Goal: Task Accomplishment & Management: Manage account settings

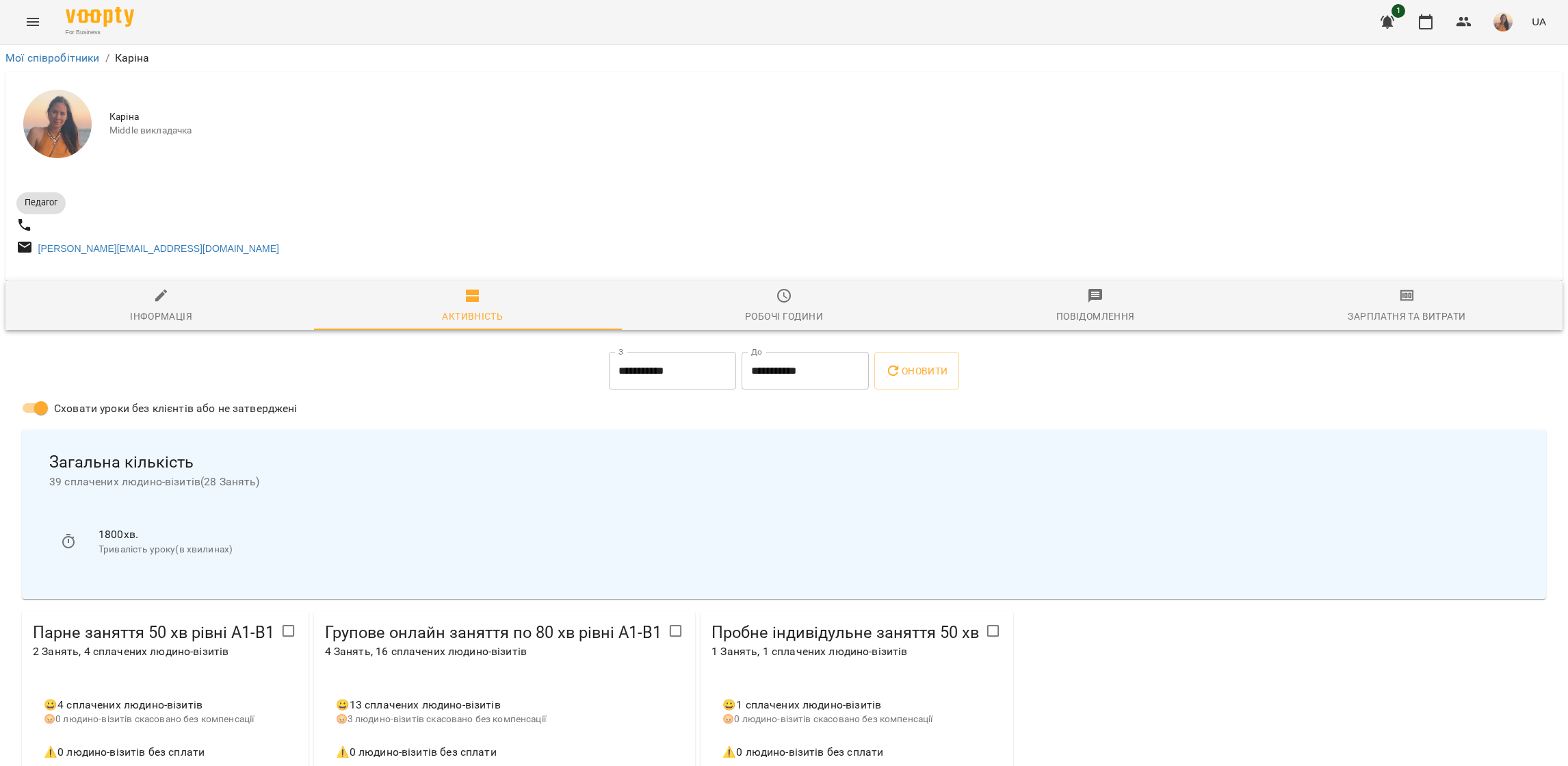
click at [28, 25] on icon "Menu" at bounding box center [32, 22] width 12 height 8
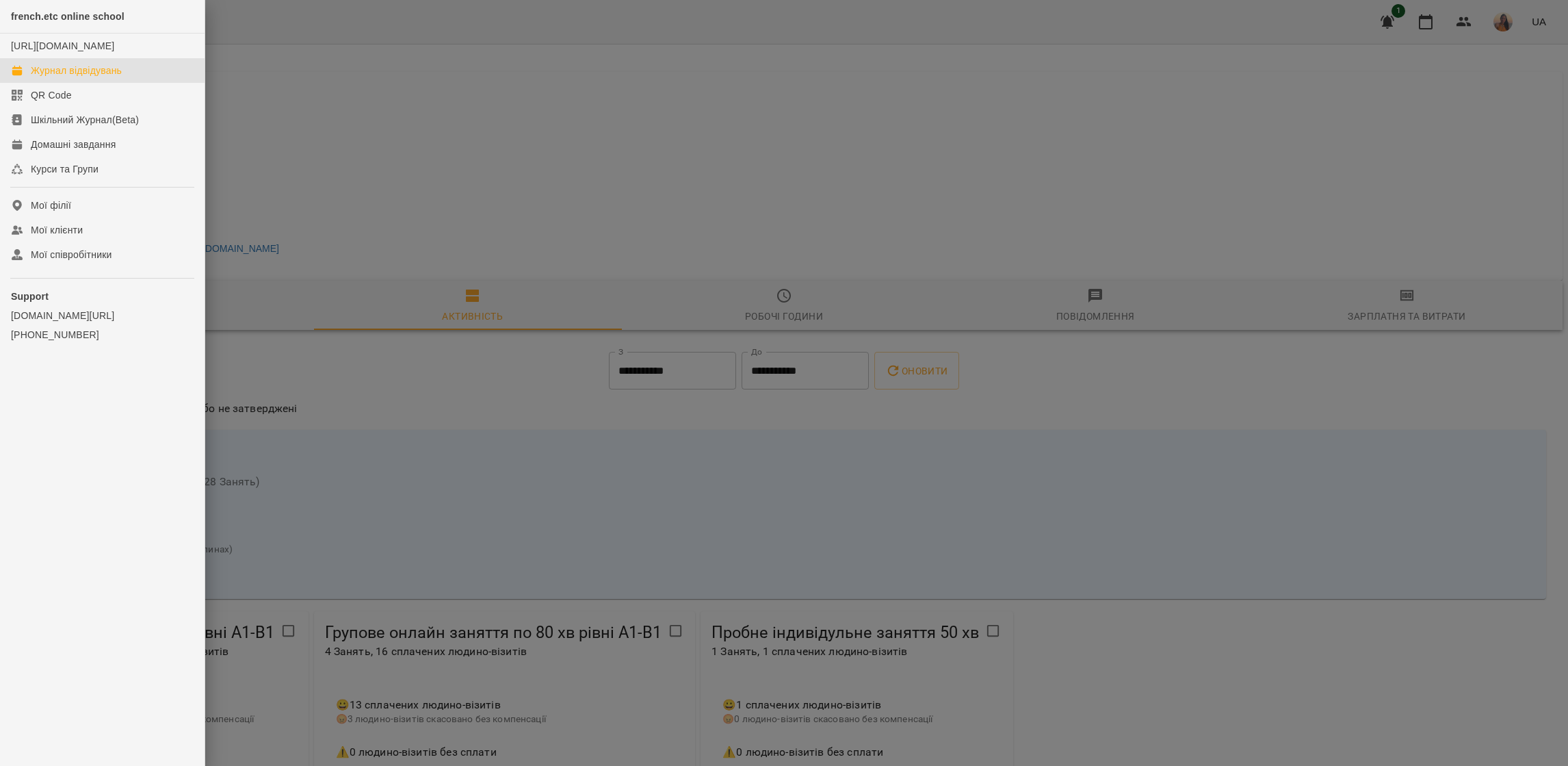
click at [46, 75] on link "Журнал відвідувань" at bounding box center [102, 71] width 205 height 25
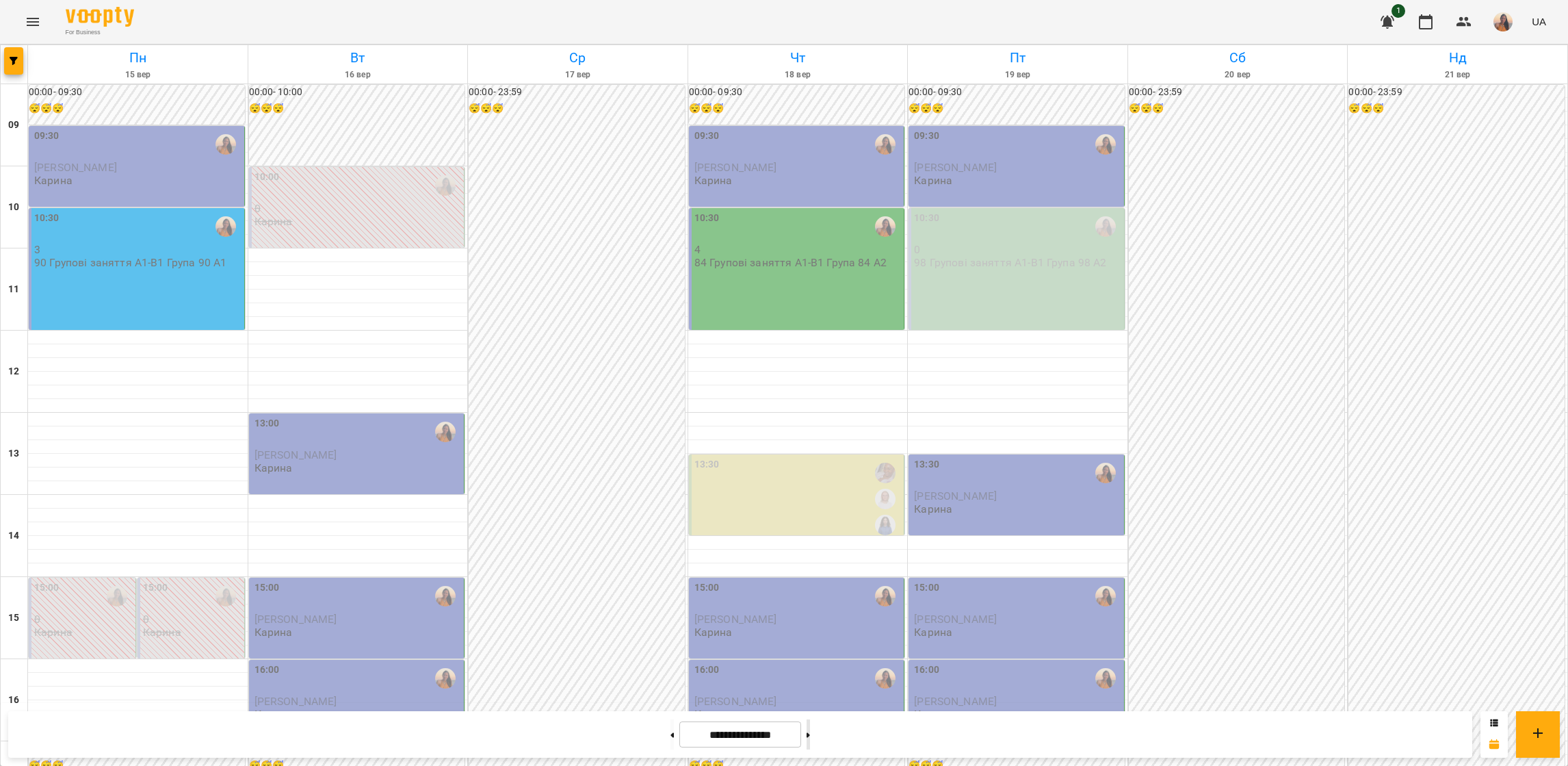
click at [810, 731] on button at bounding box center [808, 734] width 4 height 30
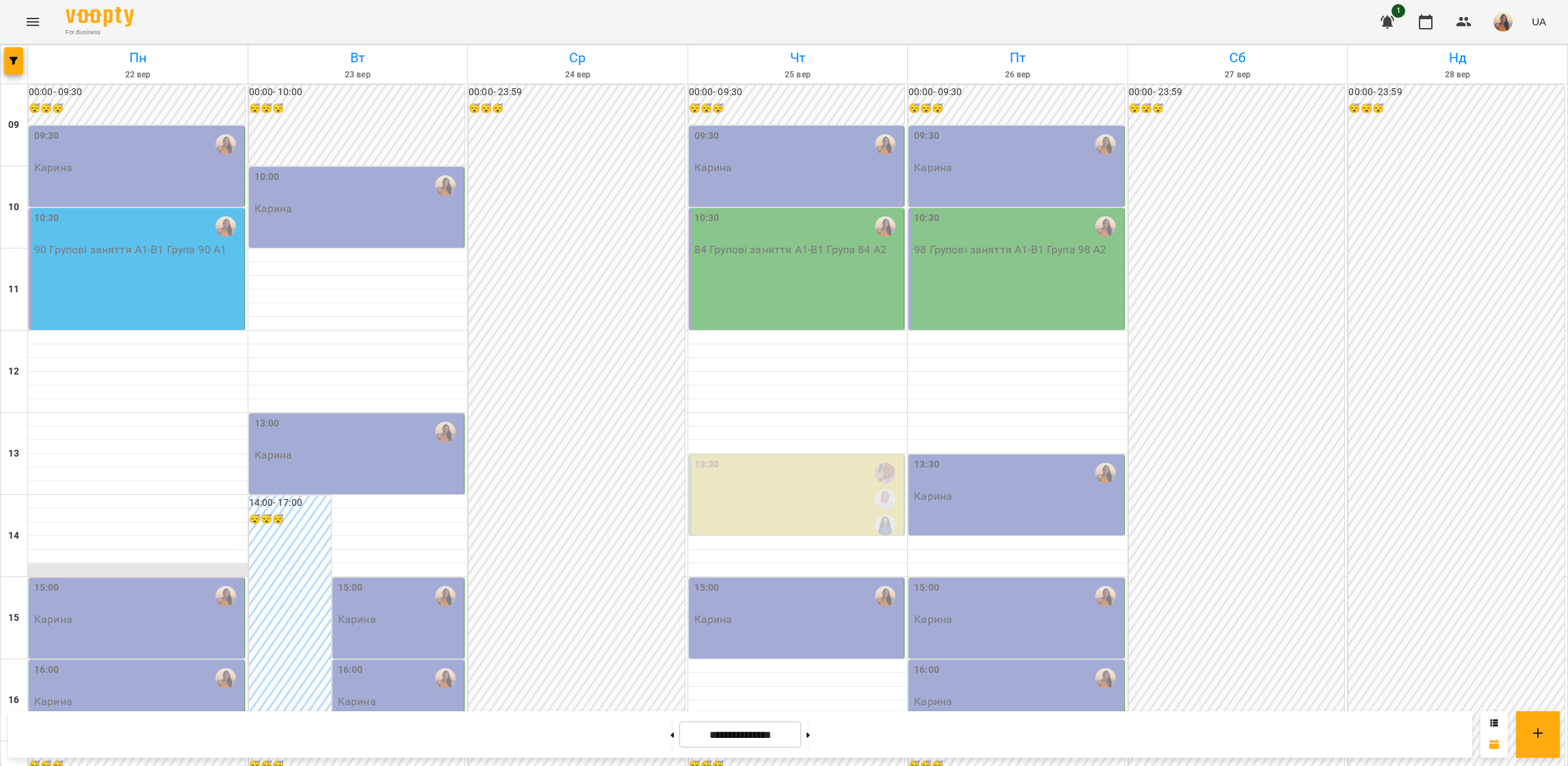
scroll to position [102, 0]
click at [96, 662] on div "16:00" at bounding box center [138, 678] width 207 height 32
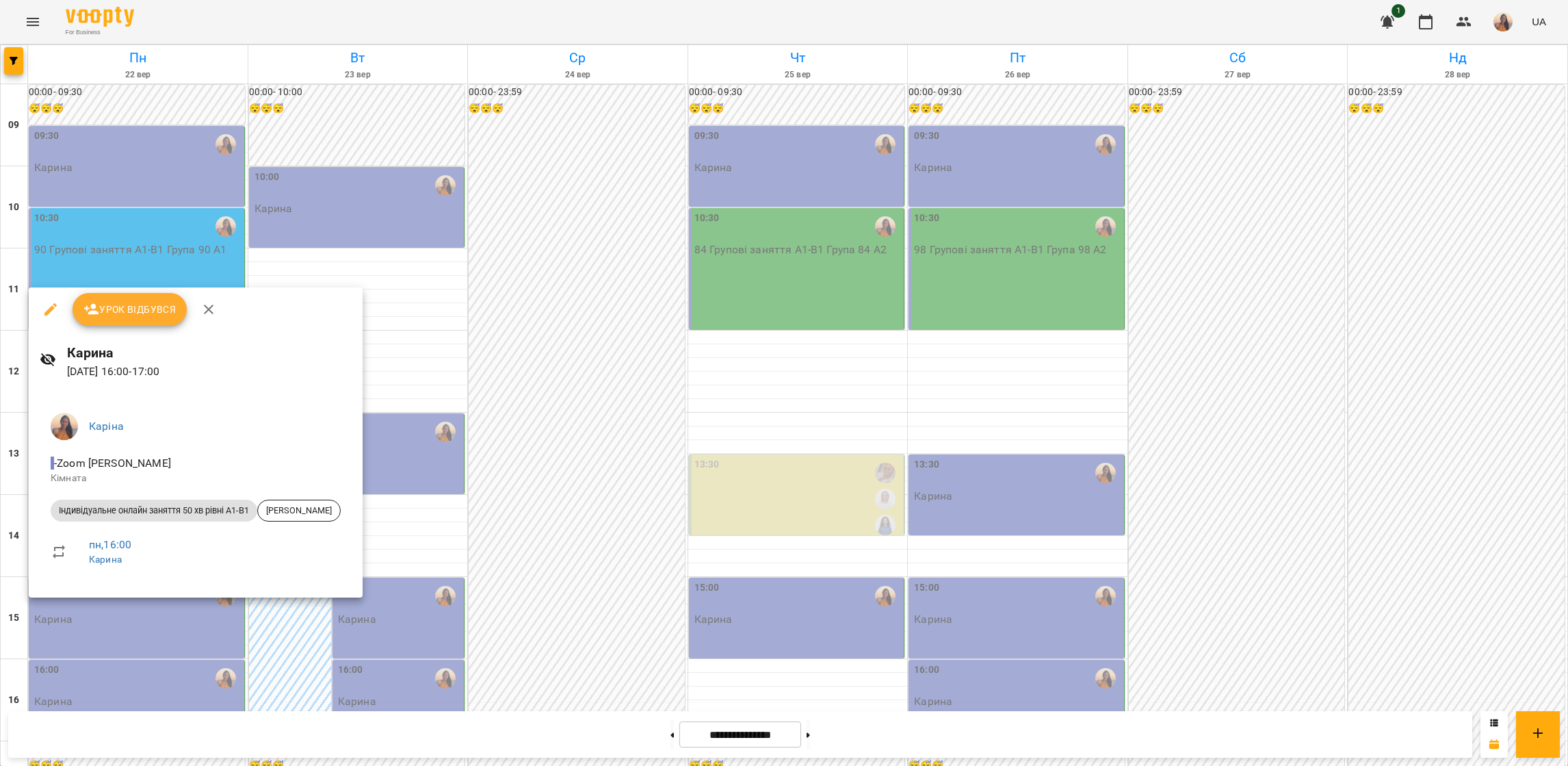
click at [434, 451] on div at bounding box center [784, 383] width 1568 height 766
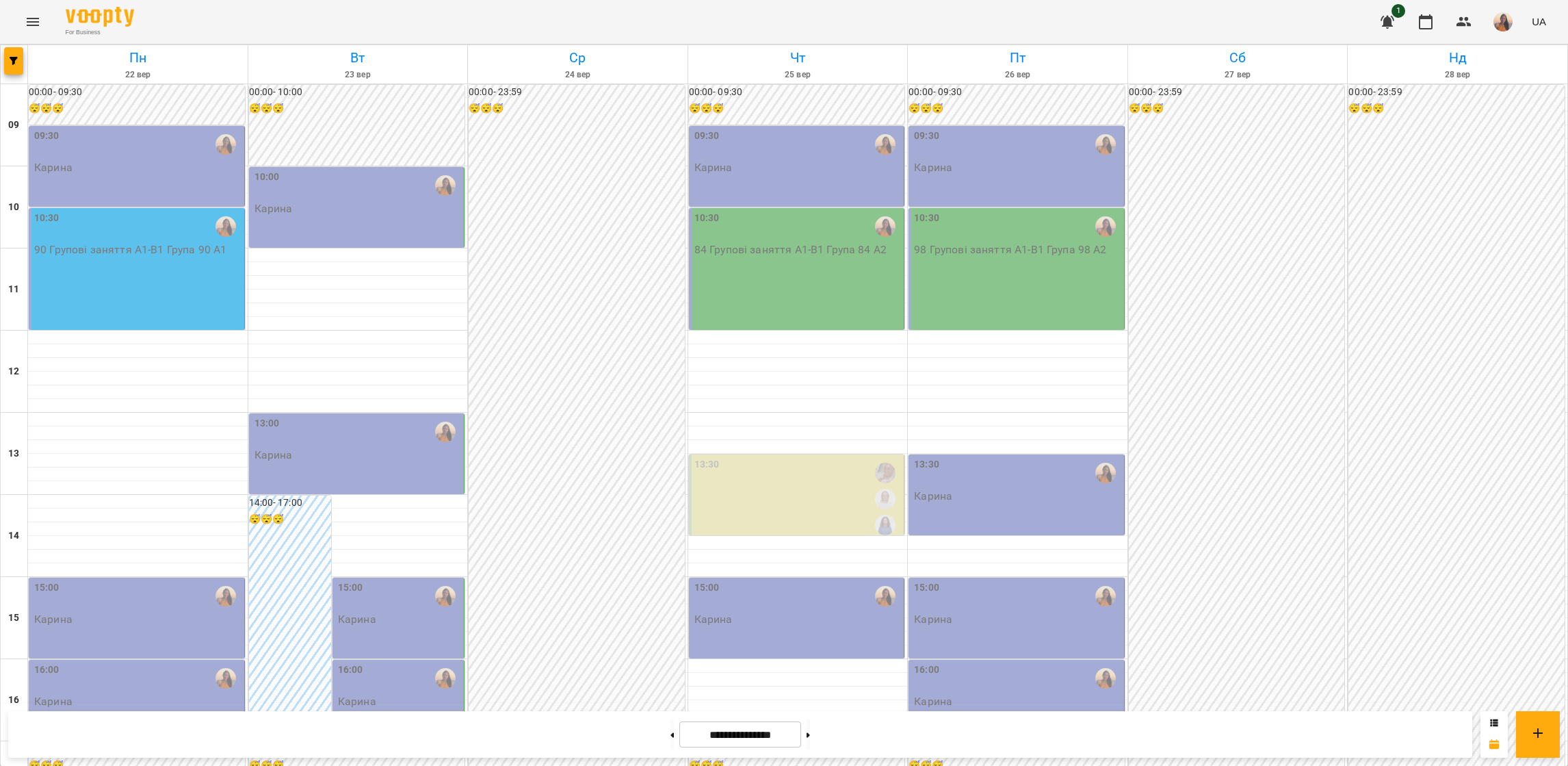
click at [412, 662] on div "16:00 [PERSON_NAME]" at bounding box center [399, 685] width 123 height 45
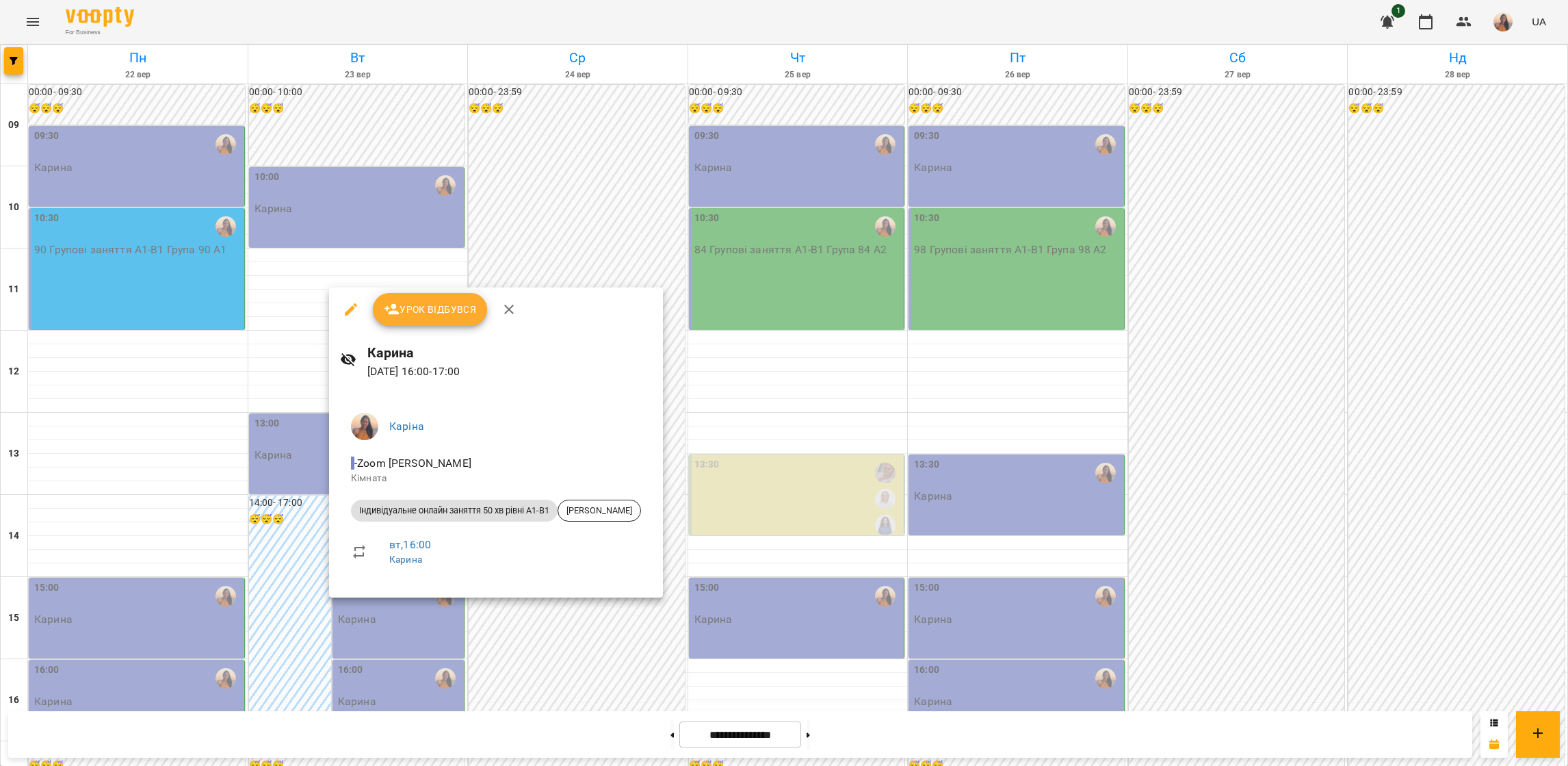
click at [155, 400] on div at bounding box center [784, 383] width 1568 height 766
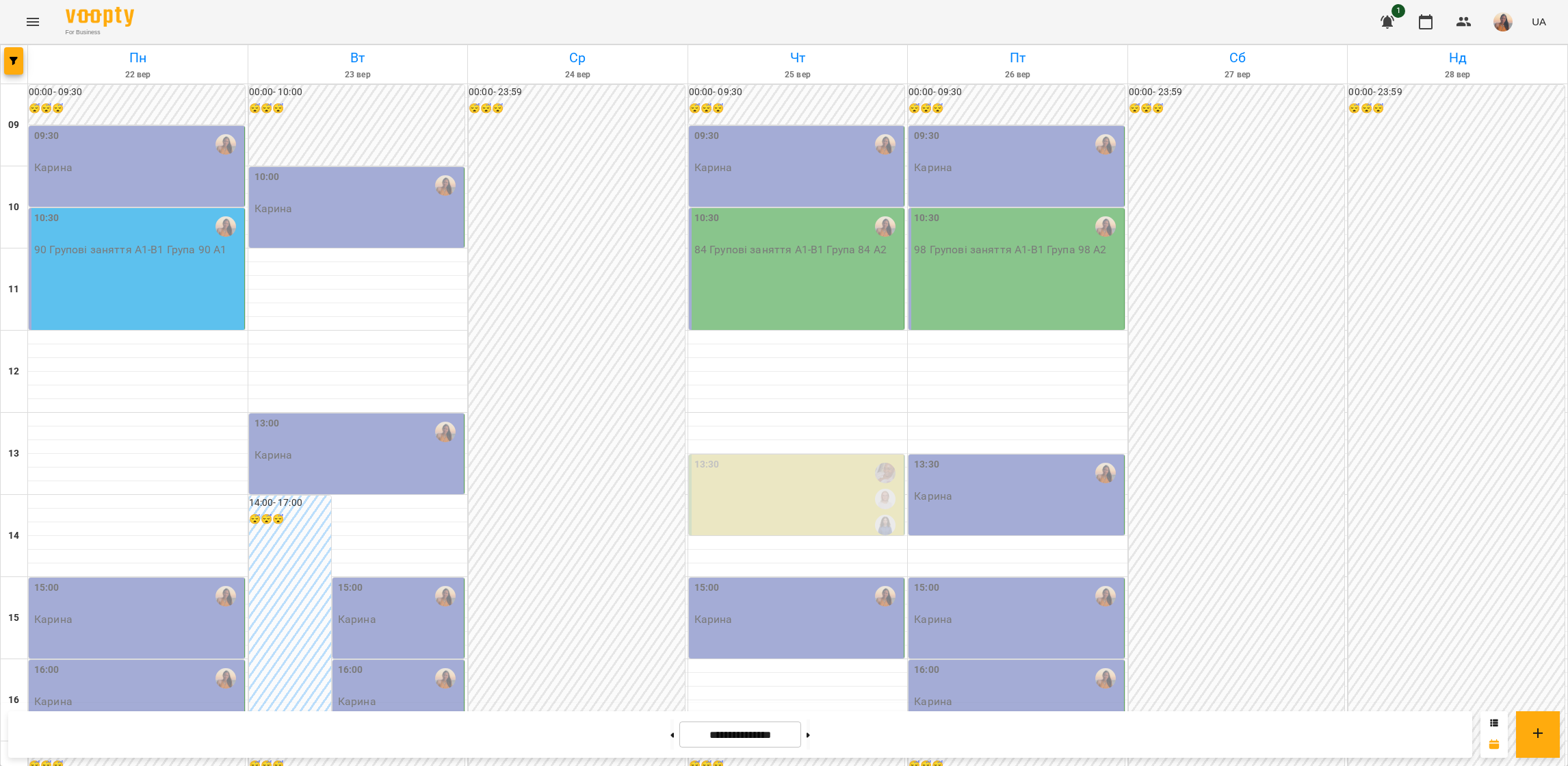
click at [158, 578] on div "15:00 [PERSON_NAME]" at bounding box center [137, 618] width 216 height 81
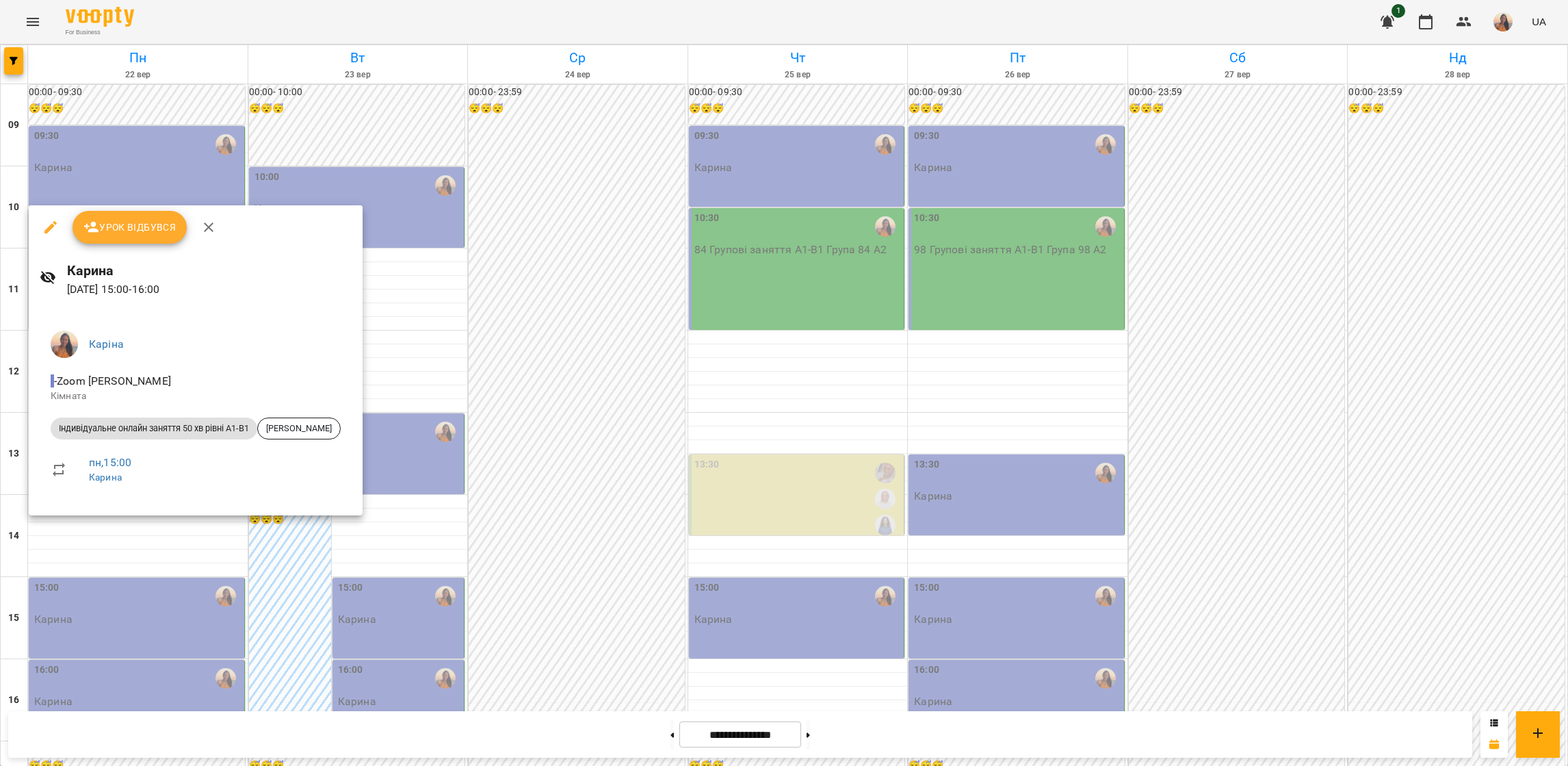
click at [385, 236] on div at bounding box center [784, 383] width 1568 height 766
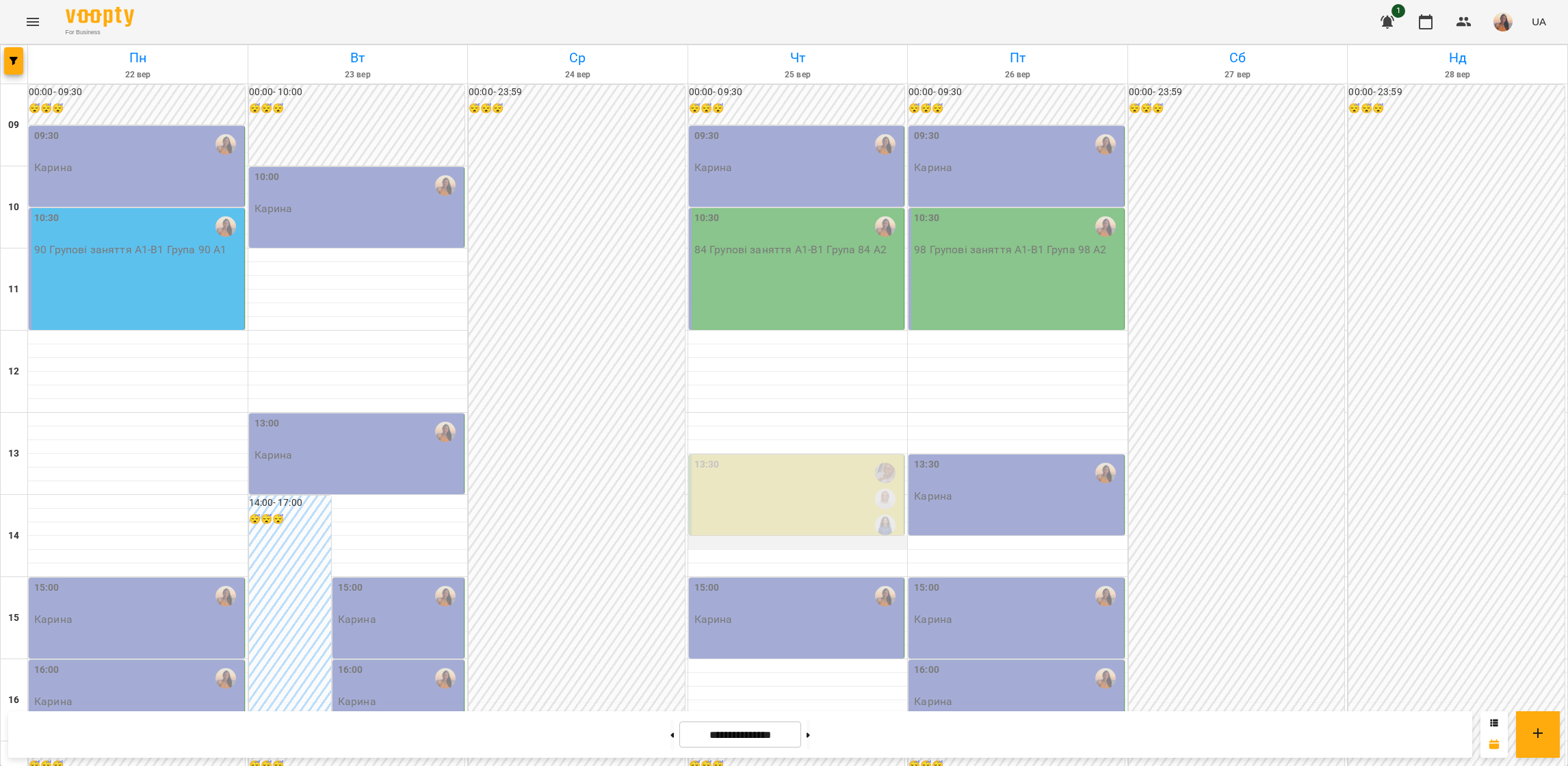
scroll to position [0, 0]
click at [799, 604] on div "15:00" at bounding box center [798, 596] width 207 height 32
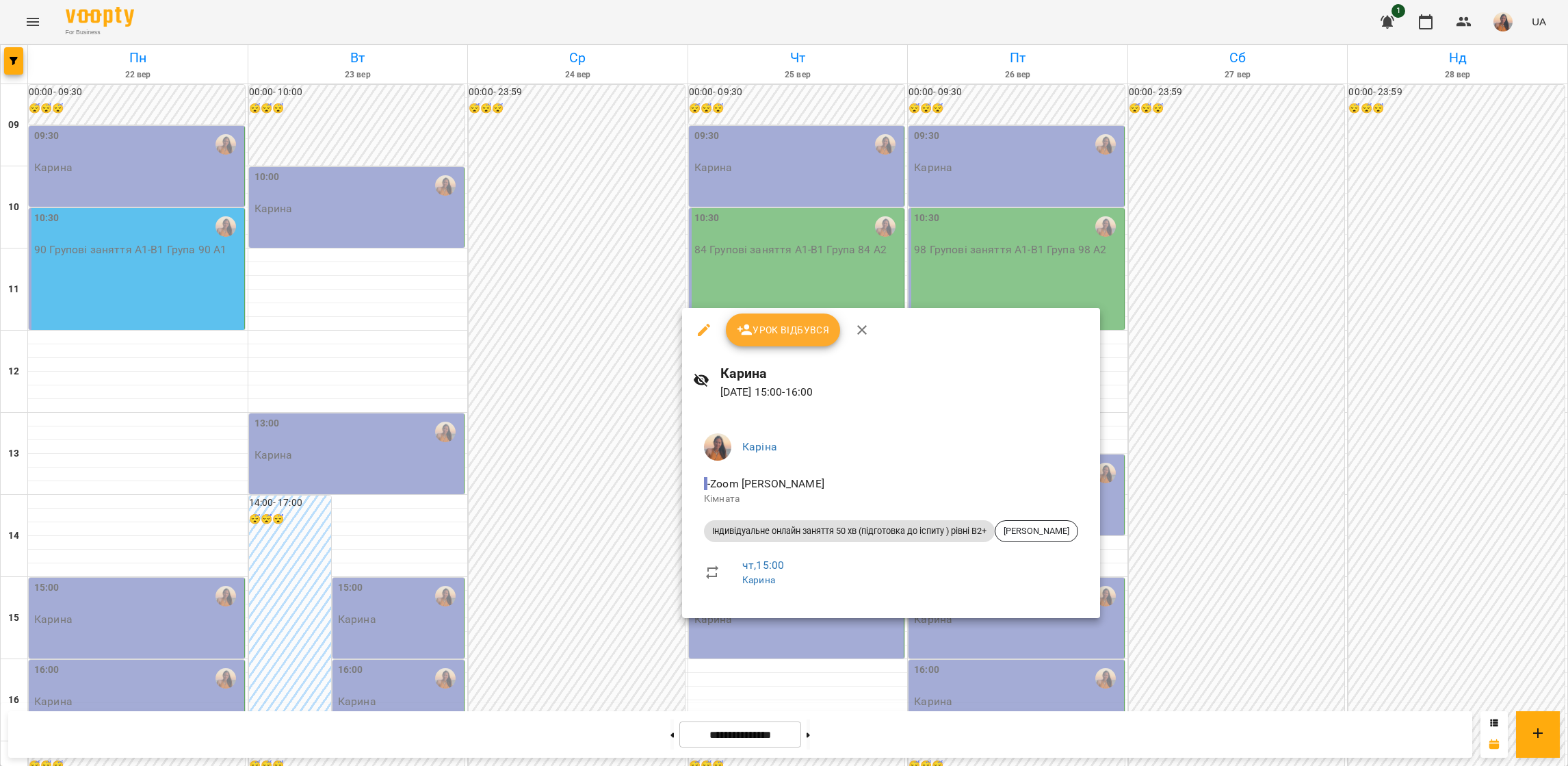
click at [741, 687] on div at bounding box center [784, 383] width 1568 height 766
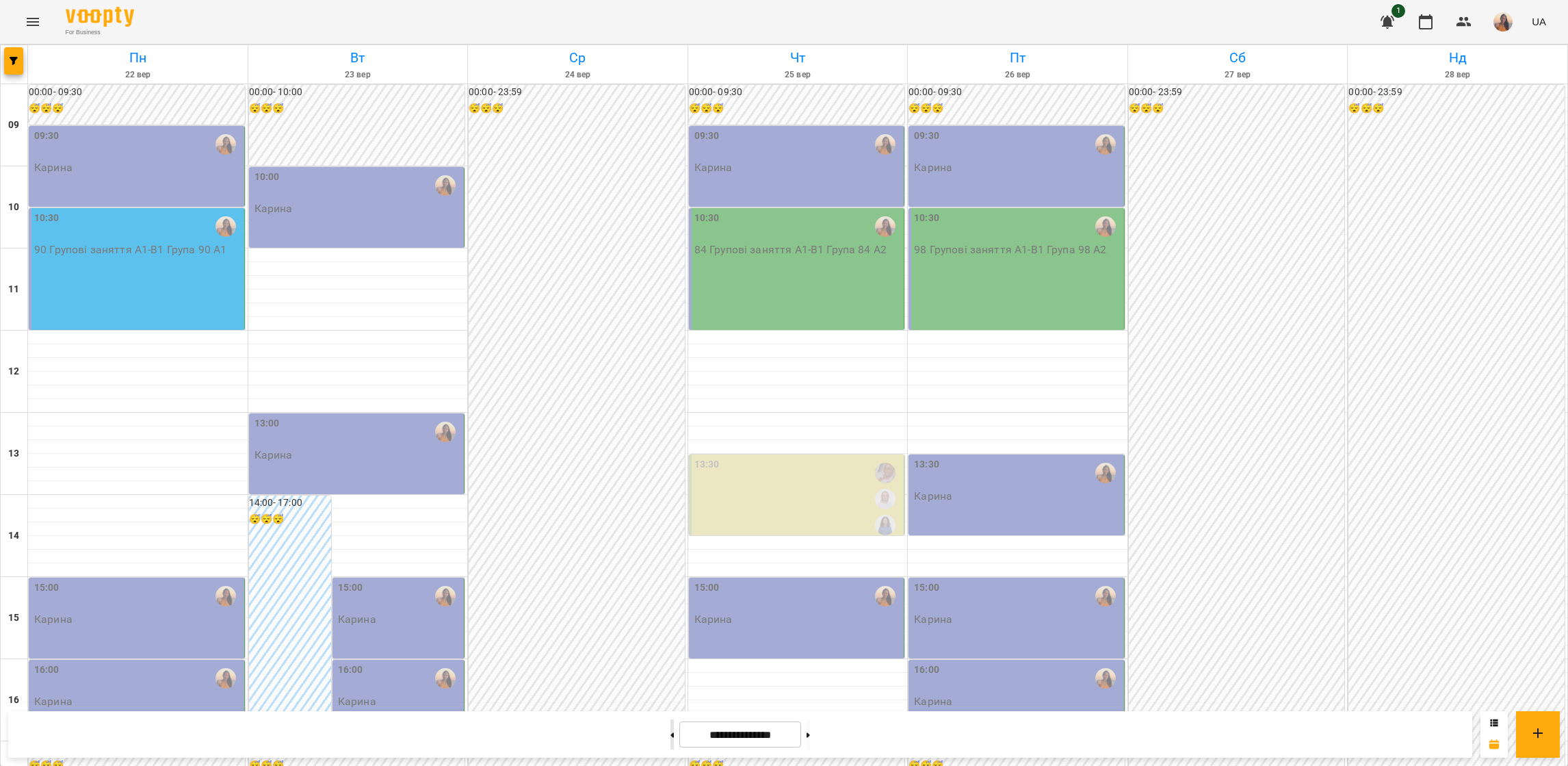
click at [671, 736] on icon at bounding box center [672, 735] width 4 height 6
type input "**********"
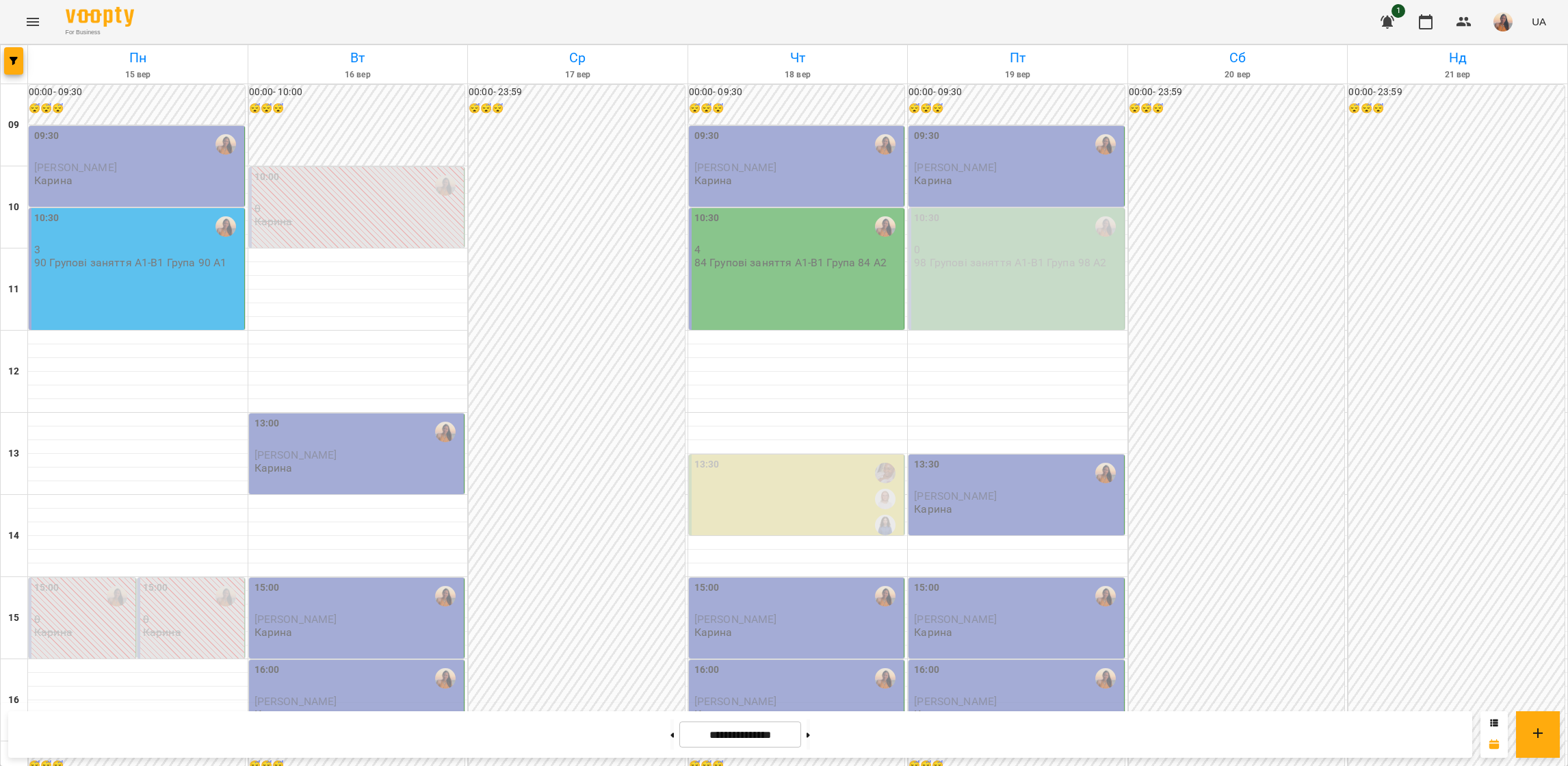
click at [184, 590] on div "15:00" at bounding box center [192, 596] width 99 height 32
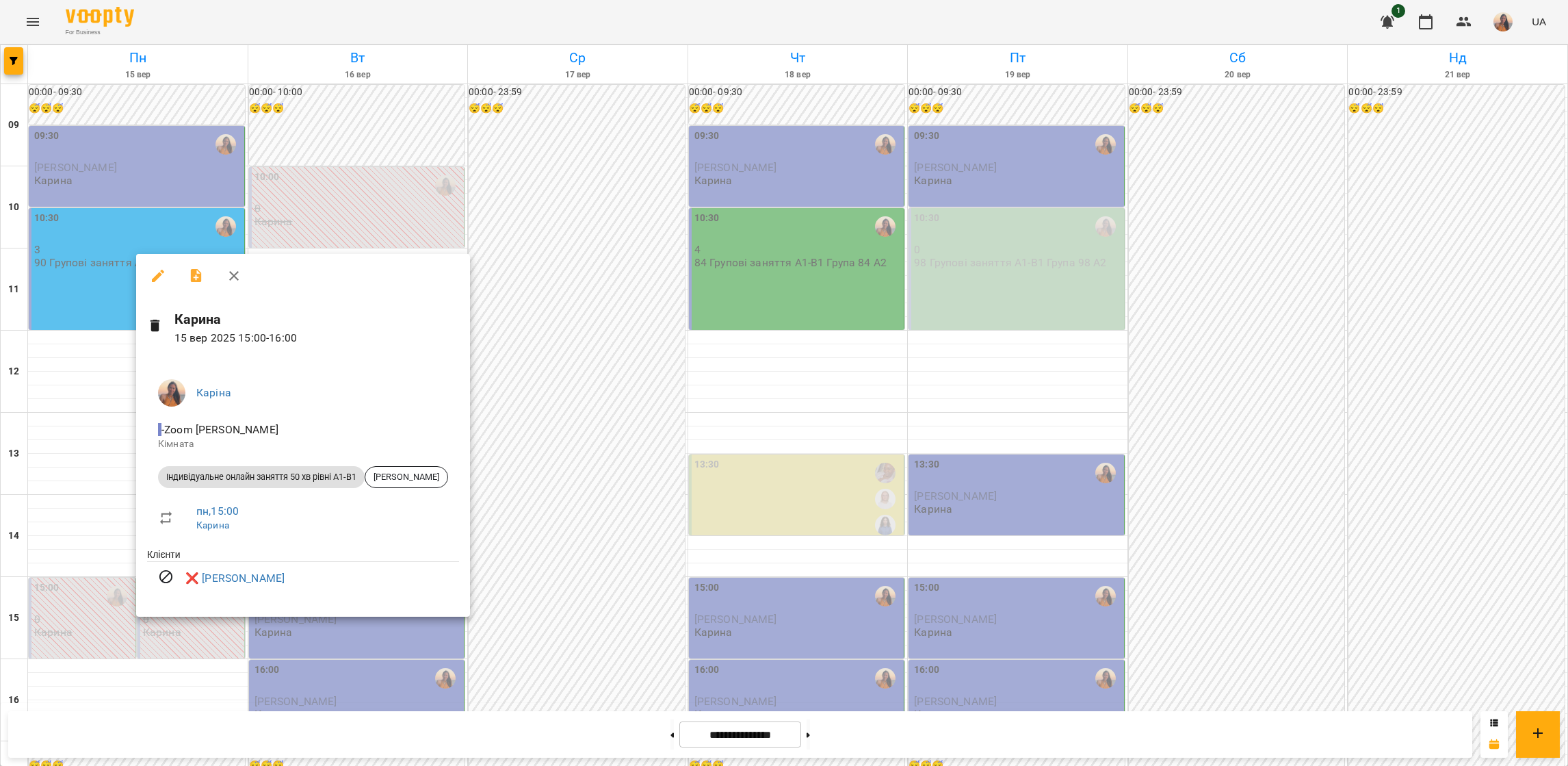
click at [79, 651] on div at bounding box center [784, 383] width 1568 height 766
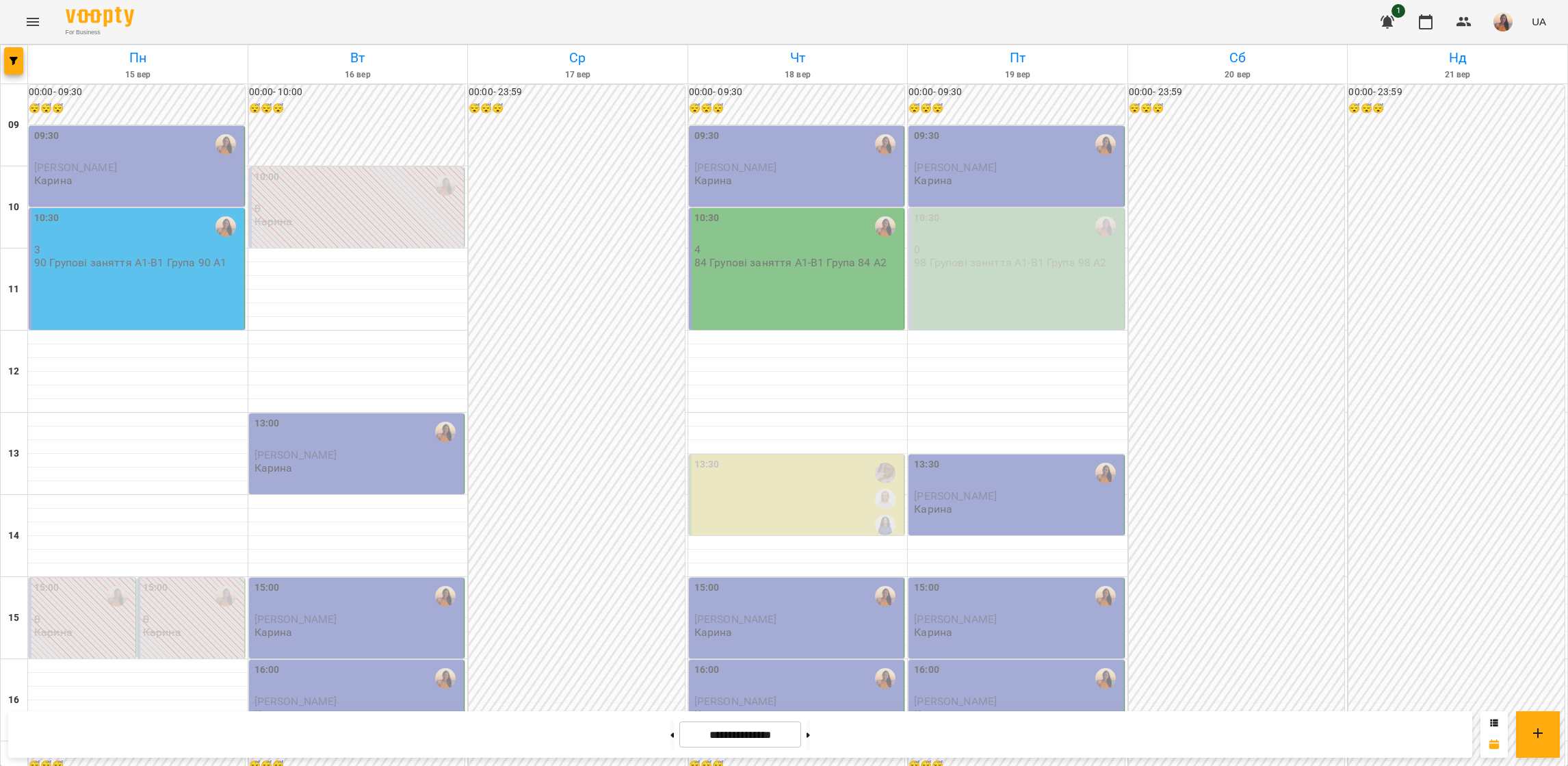
click at [79, 651] on div "15:00 0 [PERSON_NAME]" at bounding box center [82, 618] width 107 height 81
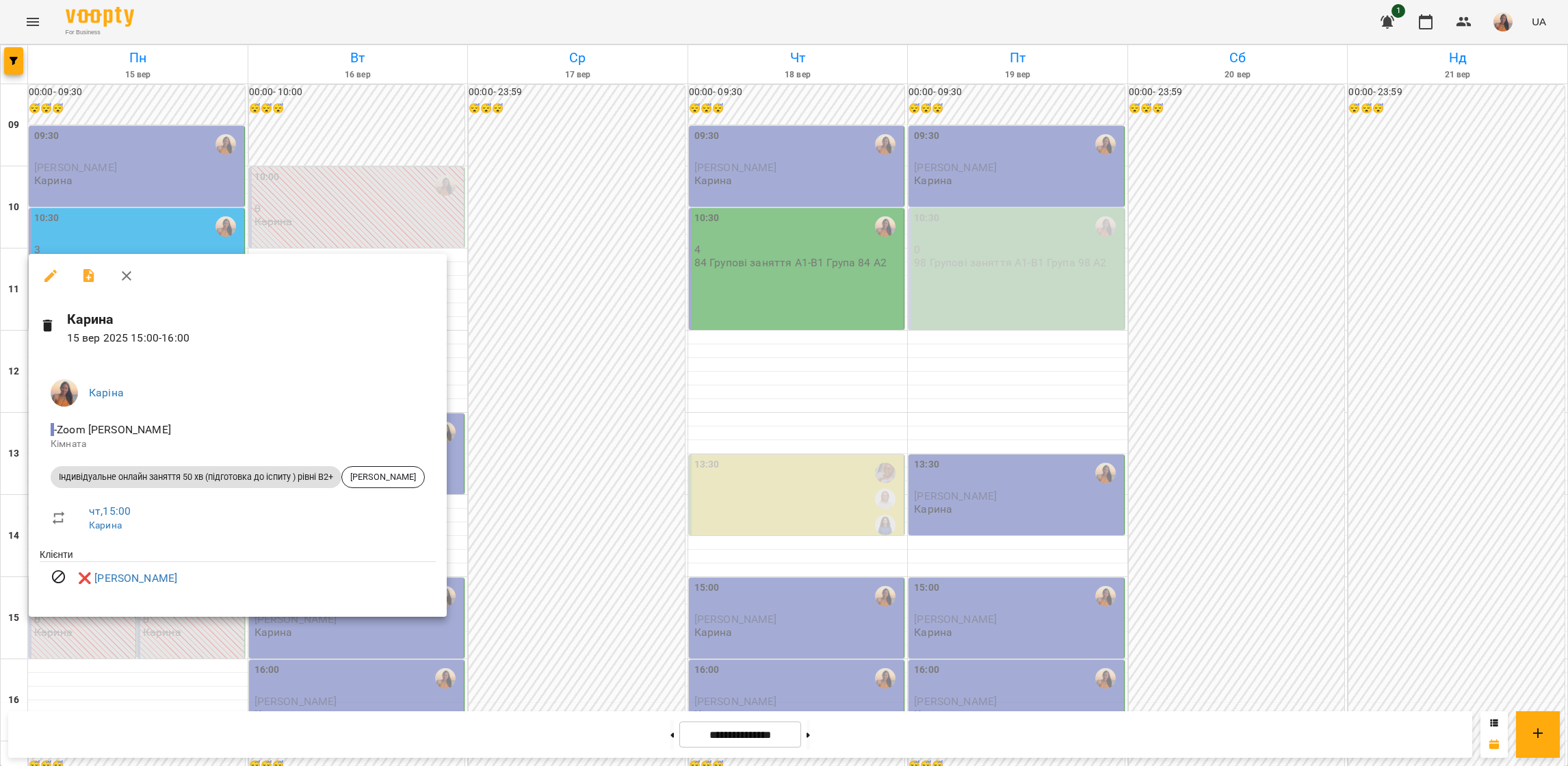
click at [151, 698] on div at bounding box center [784, 383] width 1568 height 766
